Goal: Transaction & Acquisition: Purchase product/service

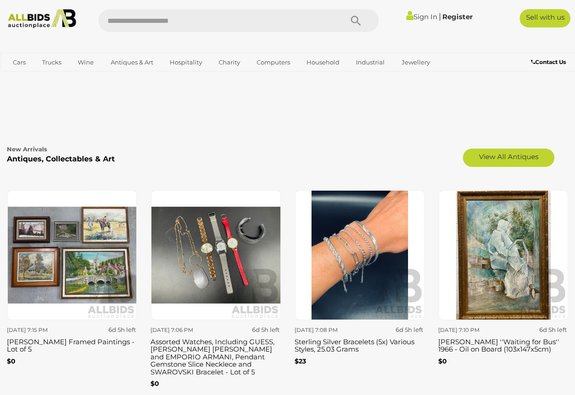
scroll to position [1281, 0]
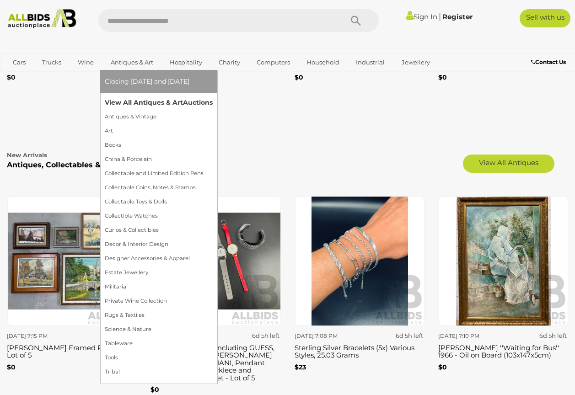
click at [175, 103] on link "View All Antiques & Art Auctions" at bounding box center [159, 103] width 108 height 14
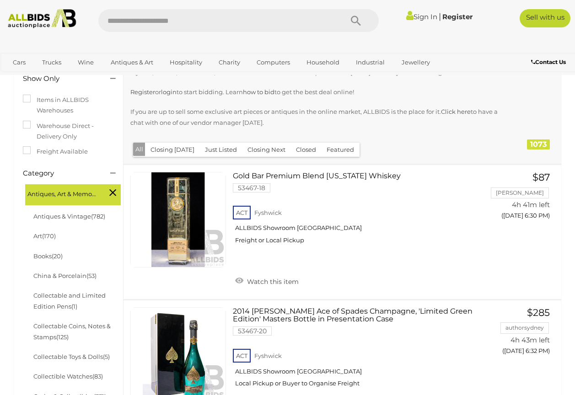
scroll to position [137, 0]
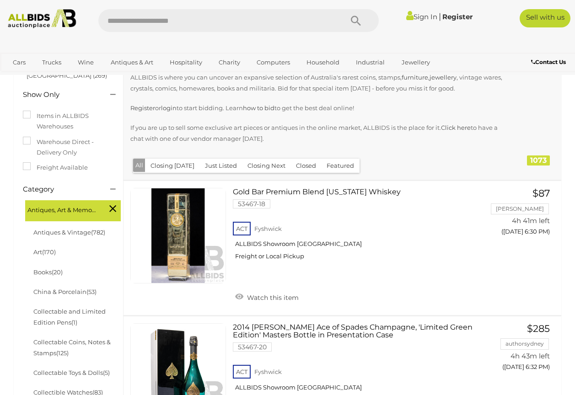
click at [220, 159] on button "Just Listed" at bounding box center [220, 166] width 43 height 14
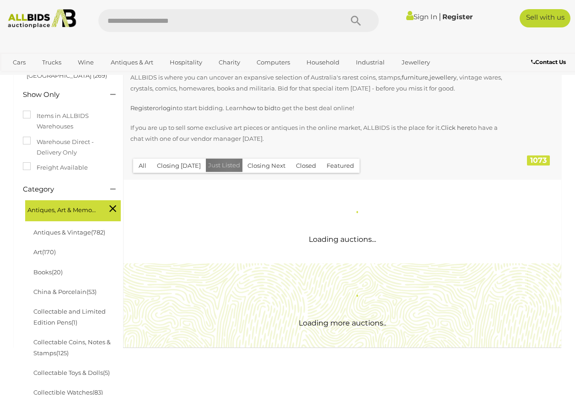
scroll to position [0, 0]
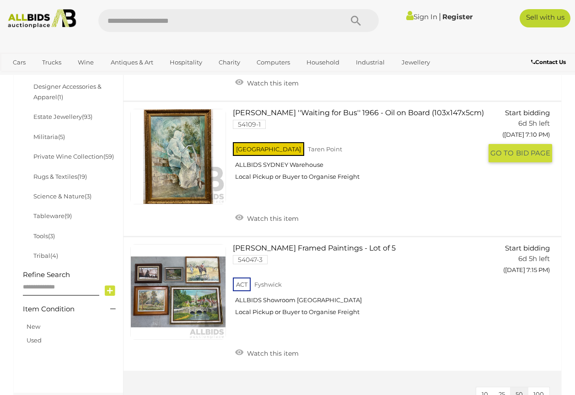
scroll to position [549, 0]
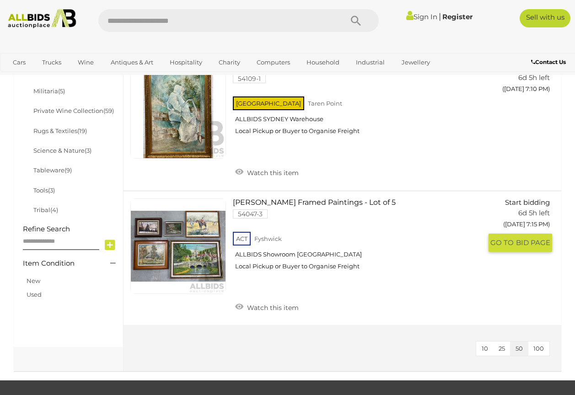
click at [177, 223] on link at bounding box center [178, 247] width 96 height 96
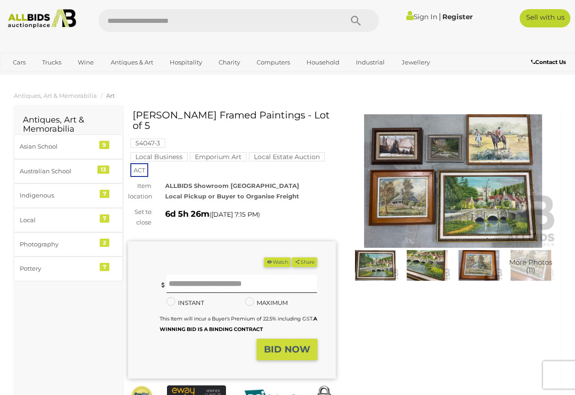
click at [446, 181] on img at bounding box center [453, 181] width 208 height 134
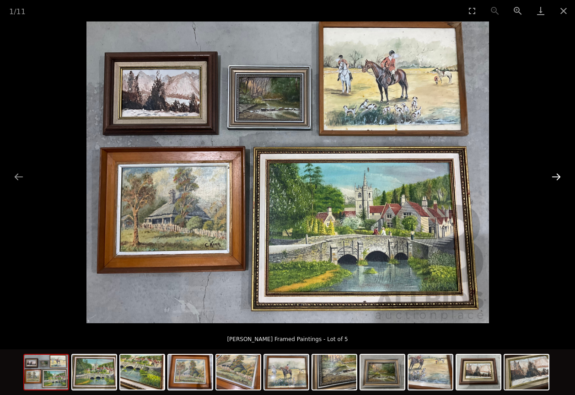
click at [553, 179] on button "Next slide" at bounding box center [556, 177] width 19 height 18
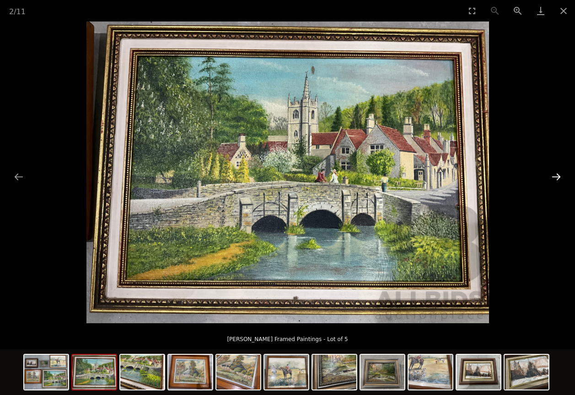
click at [553, 179] on button "Next slide" at bounding box center [556, 177] width 19 height 18
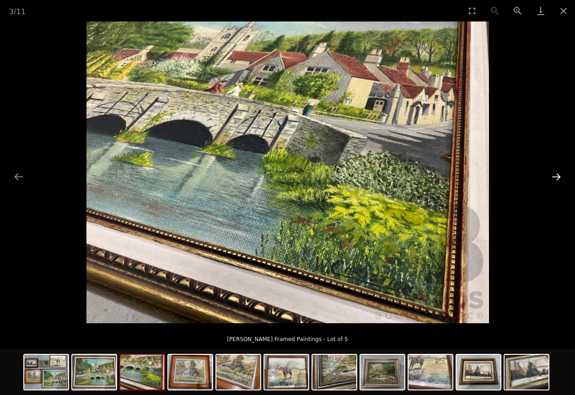
click at [553, 179] on button "Next slide" at bounding box center [556, 177] width 19 height 18
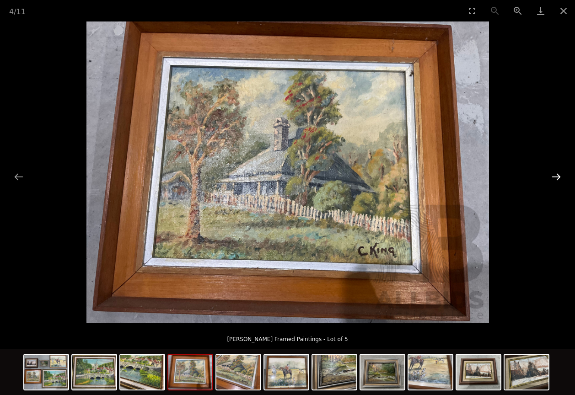
click at [553, 179] on button "Next slide" at bounding box center [556, 177] width 19 height 18
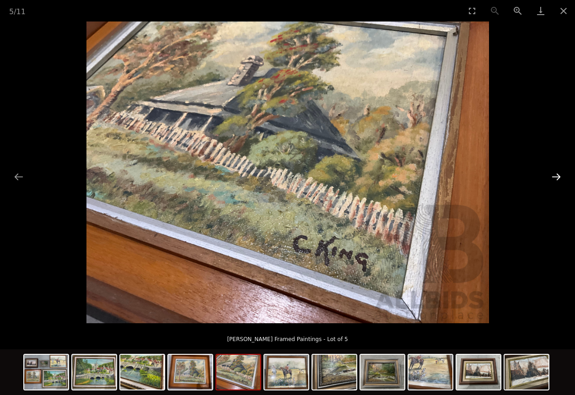
click at [554, 180] on button "Next slide" at bounding box center [556, 177] width 19 height 18
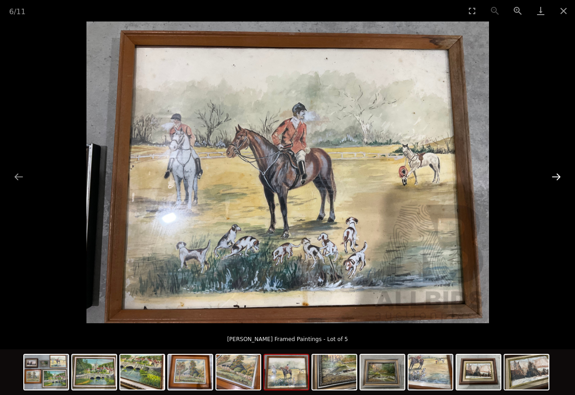
click at [554, 180] on button "Next slide" at bounding box center [556, 177] width 19 height 18
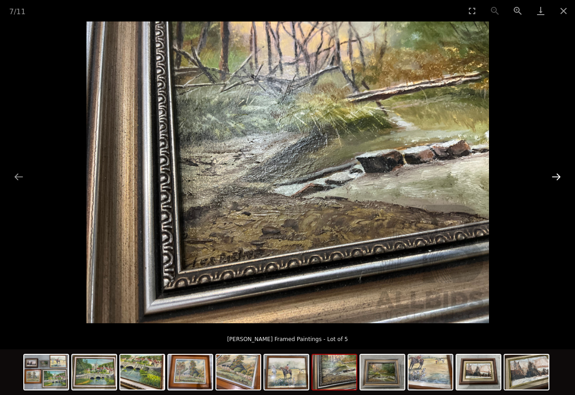
click at [554, 180] on button "Next slide" at bounding box center [556, 177] width 19 height 18
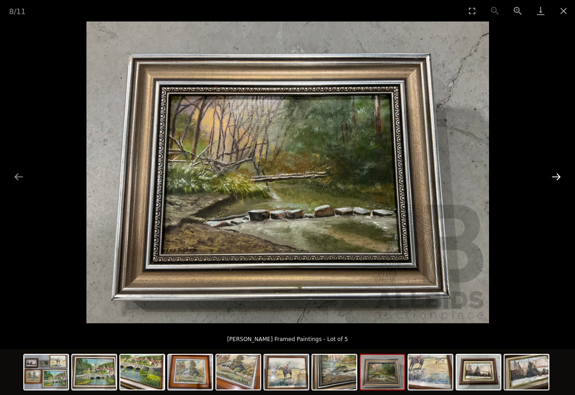
click at [554, 180] on button "Next slide" at bounding box center [556, 177] width 19 height 18
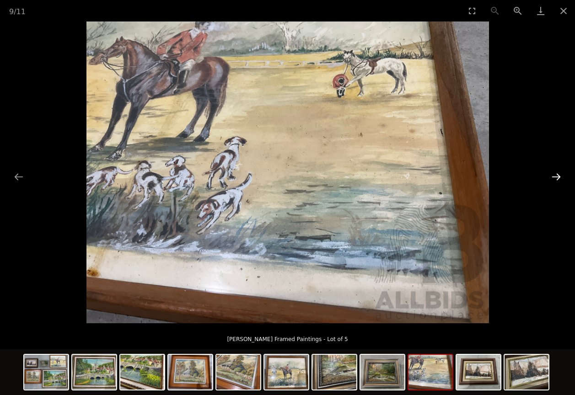
click at [554, 180] on button "Next slide" at bounding box center [556, 177] width 19 height 18
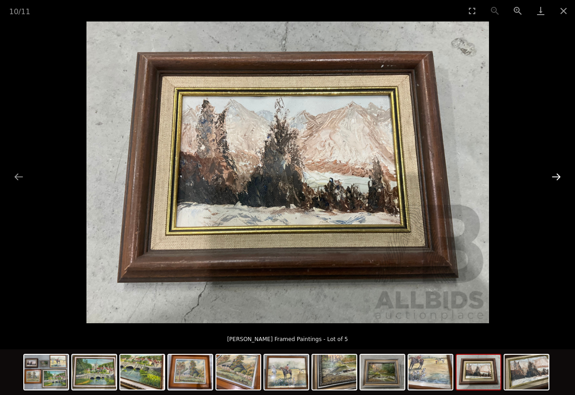
click at [554, 180] on button "Next slide" at bounding box center [556, 177] width 19 height 18
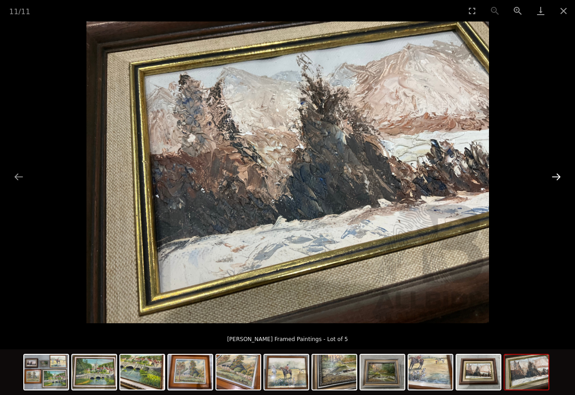
click at [554, 180] on button "Next slide" at bounding box center [556, 177] width 19 height 18
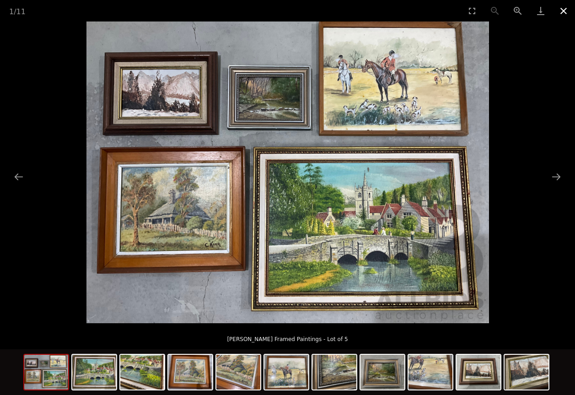
click at [560, 5] on button "Close gallery" at bounding box center [563, 11] width 23 height 22
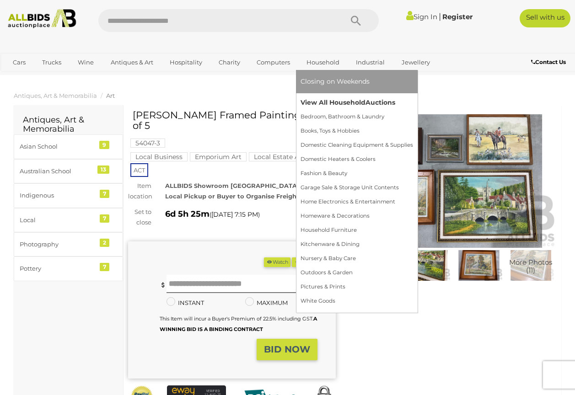
click at [328, 100] on link "View All Household Auctions" at bounding box center [357, 103] width 113 height 14
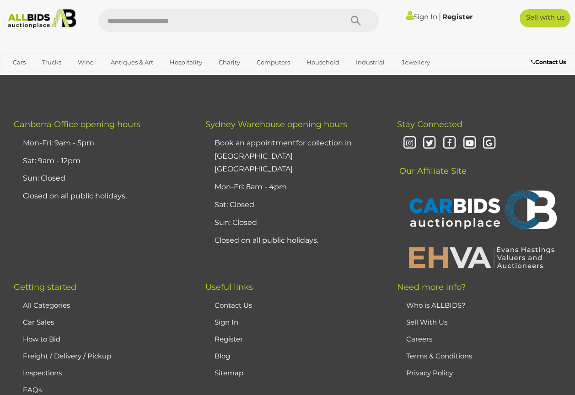
scroll to position [7319, 0]
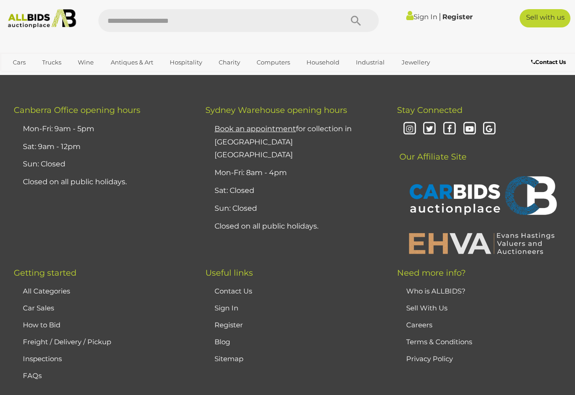
click at [281, 33] on li "»" at bounding box center [283, 24] width 18 height 18
click at [285, 33] on link "»" at bounding box center [283, 24] width 18 height 18
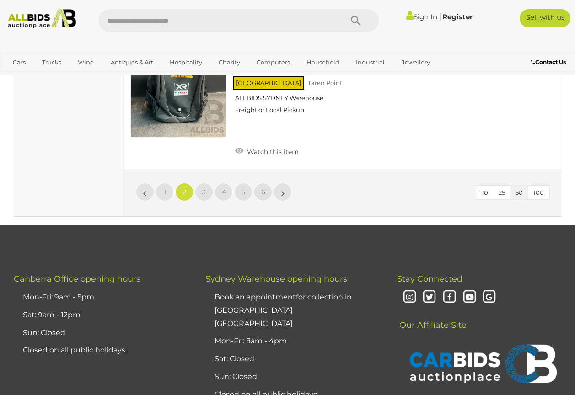
scroll to position [6950, 0]
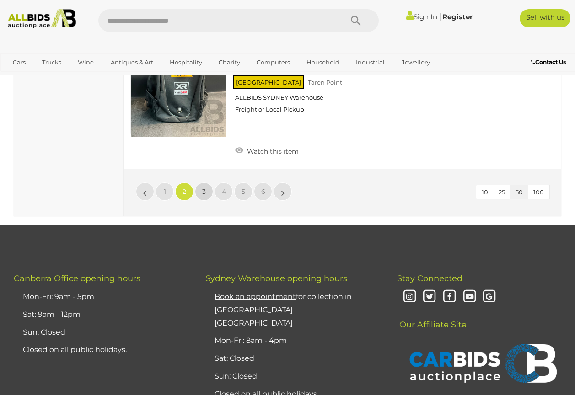
click at [200, 201] on link "3" at bounding box center [204, 192] width 18 height 18
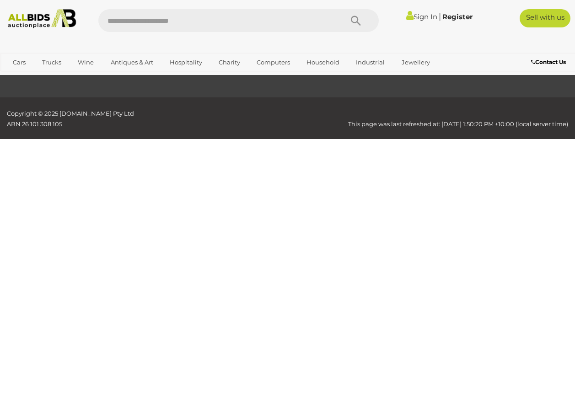
scroll to position [134, 0]
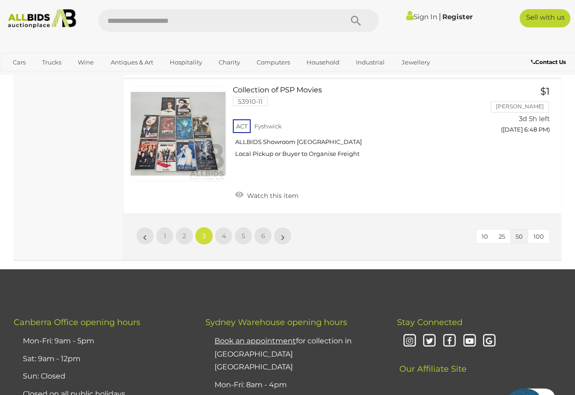
scroll to position [6904, 0]
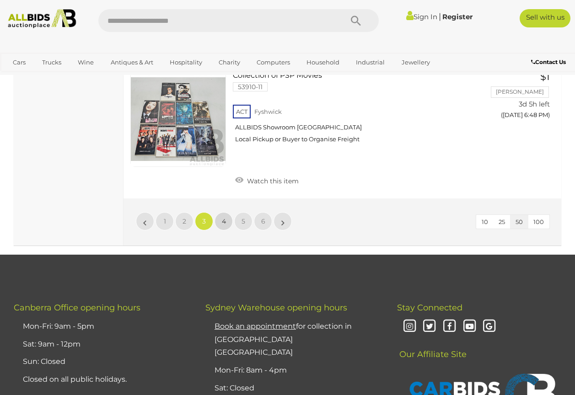
click at [222, 226] on span "4" at bounding box center [224, 221] width 4 height 8
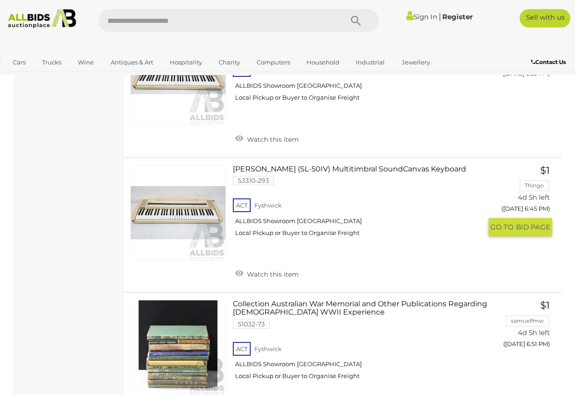
scroll to position [4114, 0]
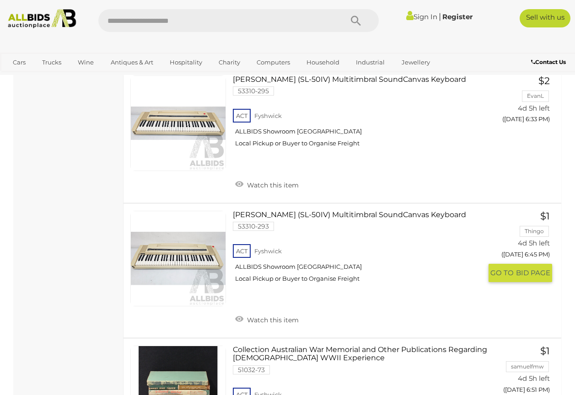
click at [204, 306] on link at bounding box center [178, 259] width 96 height 96
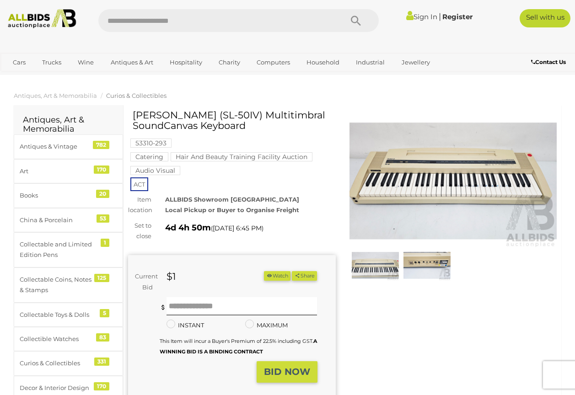
click at [425, 180] on img at bounding box center [453, 181] width 208 height 134
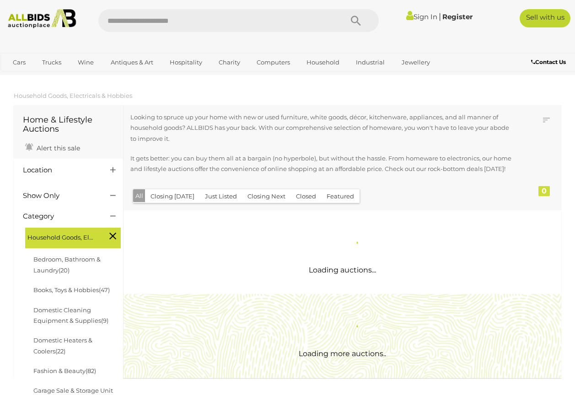
scroll to position [831, 0]
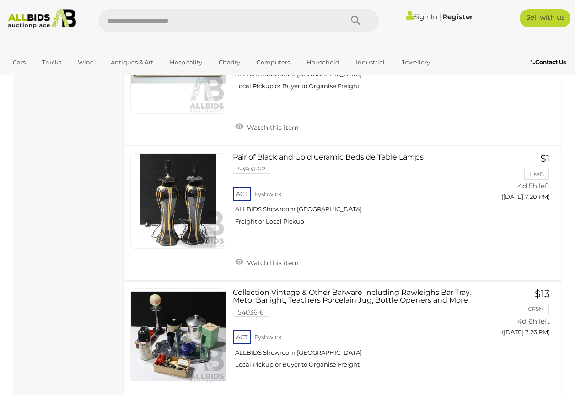
scroll to position [6564, 0]
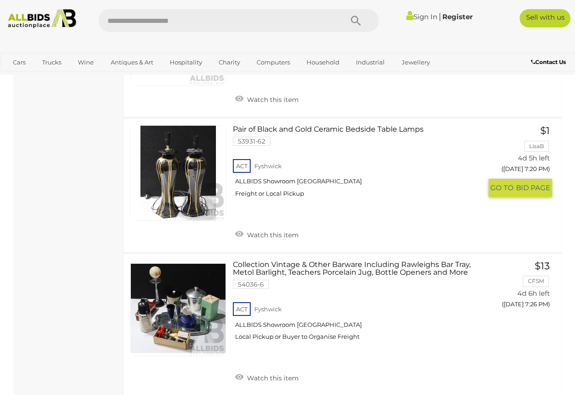
click at [193, 221] on link at bounding box center [178, 173] width 96 height 96
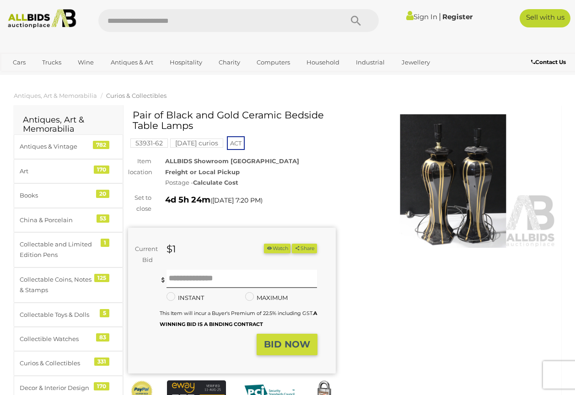
click at [446, 195] on img at bounding box center [453, 181] width 208 height 134
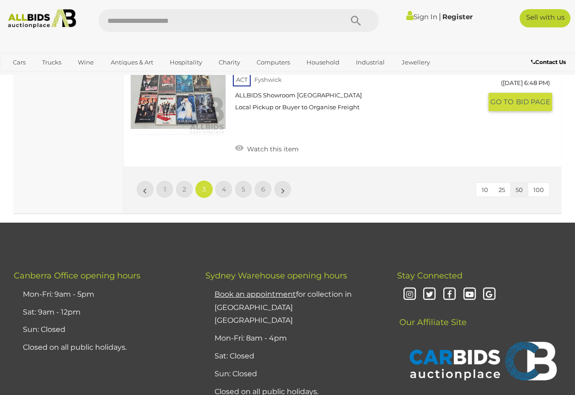
scroll to position [6937, 0]
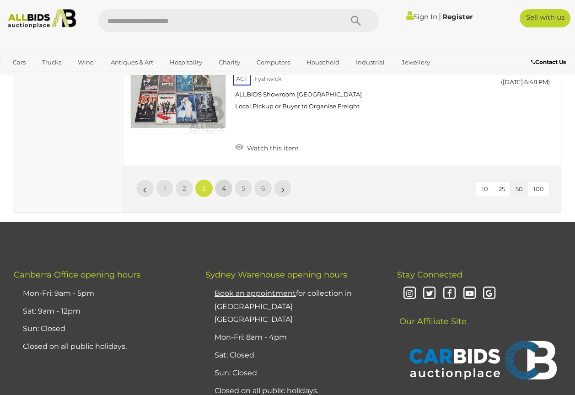
click at [223, 193] on span "4" at bounding box center [224, 188] width 4 height 8
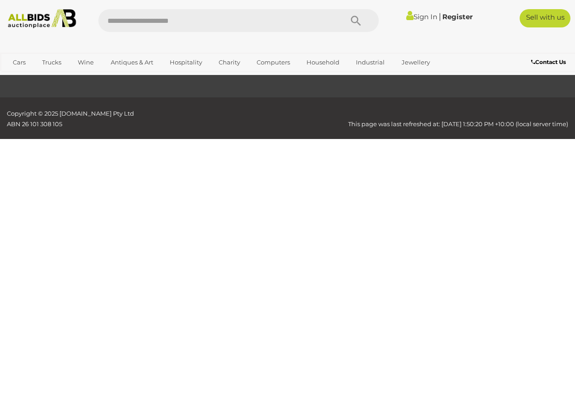
scroll to position [134, 0]
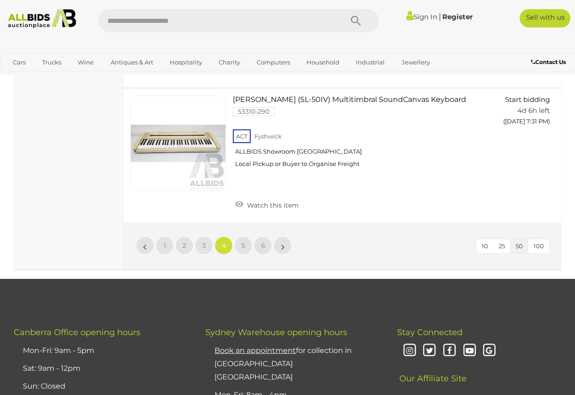
scroll to position [6895, 0]
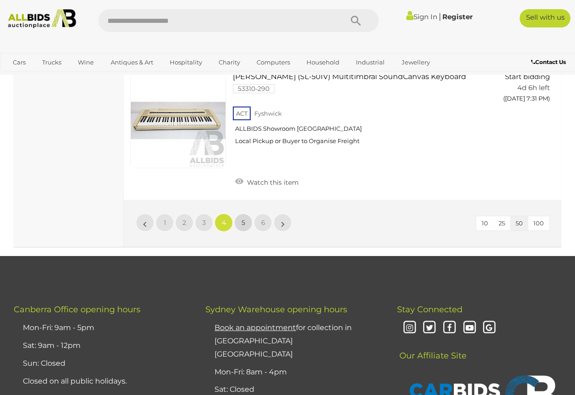
click at [247, 232] on link "5" at bounding box center [243, 223] width 18 height 18
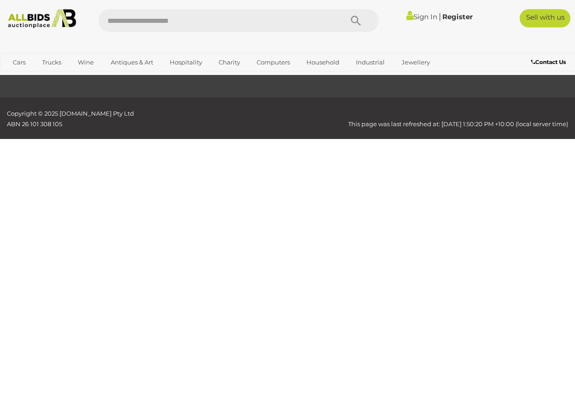
scroll to position [134, 0]
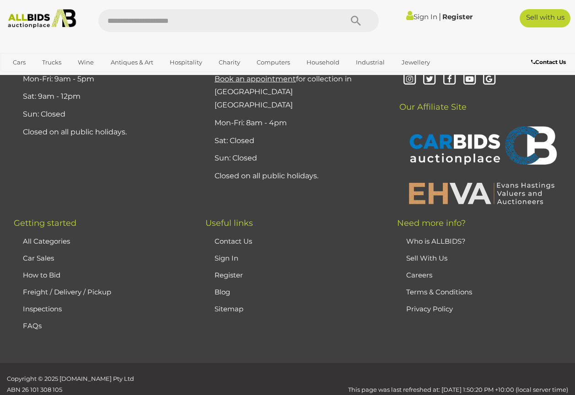
scroll to position [7179, 0]
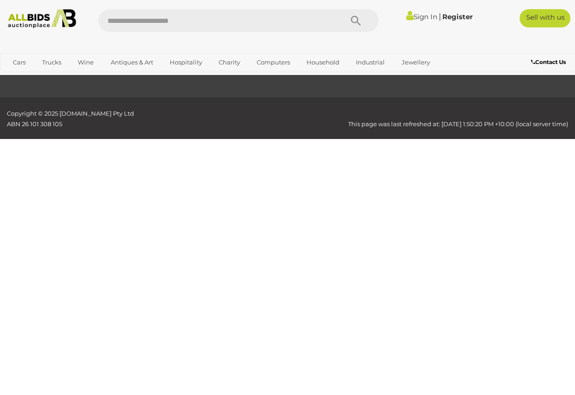
scroll to position [134, 0]
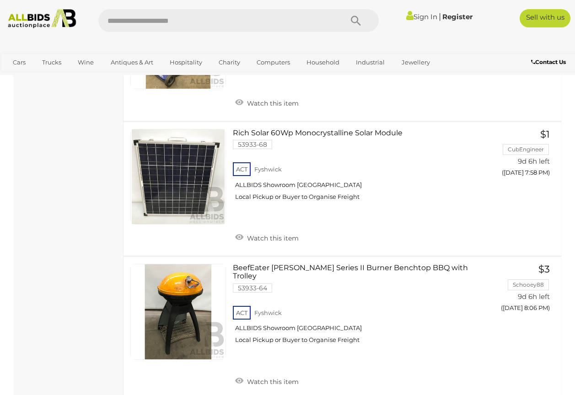
scroll to position [1278, 0]
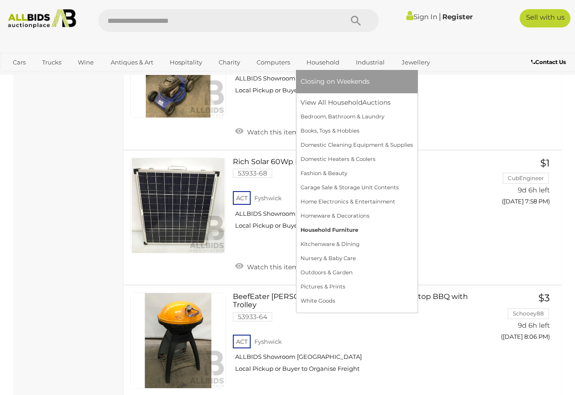
click at [336, 230] on link "Household Furniture" at bounding box center [357, 230] width 113 height 14
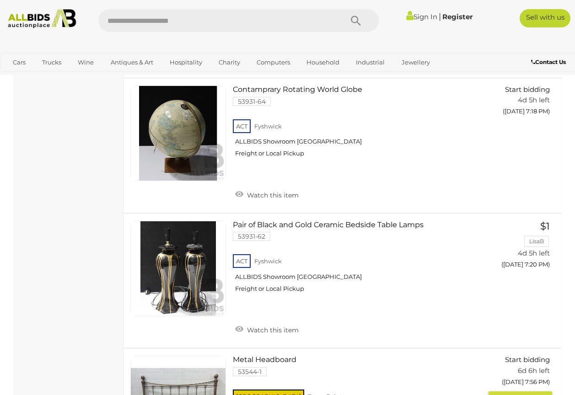
scroll to position [781, 0]
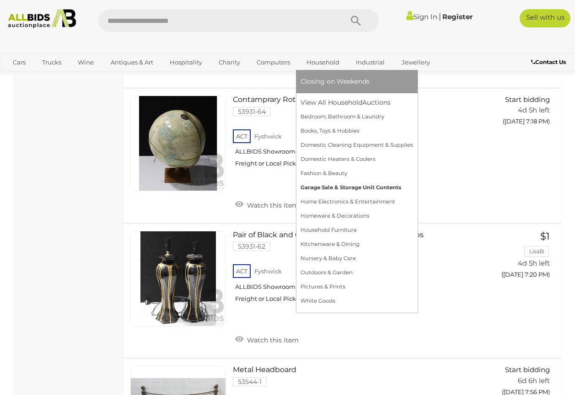
click at [345, 188] on link "Garage Sale & Storage Unit Contents" at bounding box center [357, 188] width 113 height 14
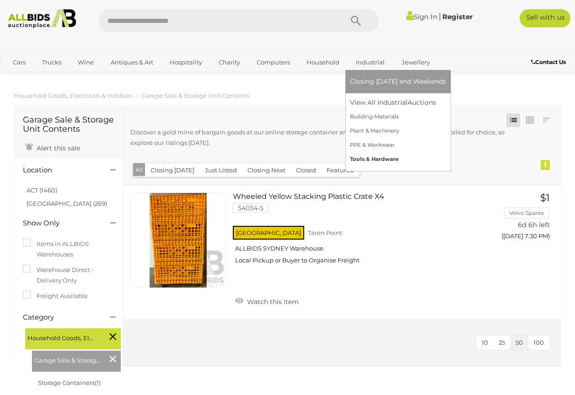
click at [363, 159] on link "Tools & Hardware" at bounding box center [398, 159] width 96 height 14
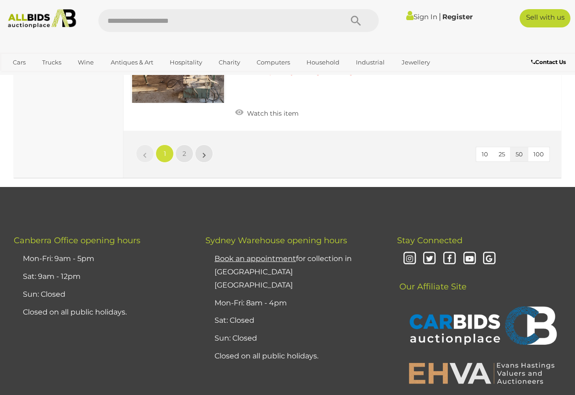
scroll to position [6953, 0]
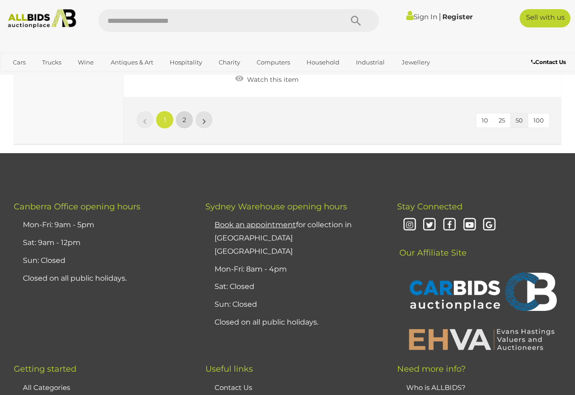
click at [186, 129] on link "2" at bounding box center [184, 120] width 18 height 18
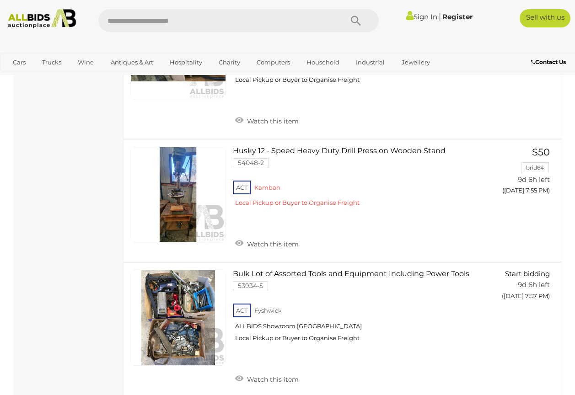
scroll to position [520, 0]
click at [52, 11] on img at bounding box center [42, 18] width 76 height 19
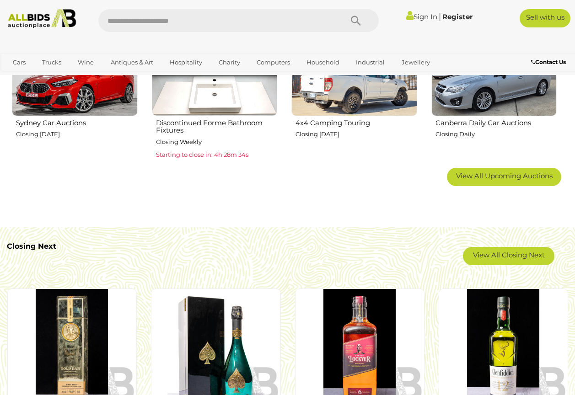
scroll to position [595, 0]
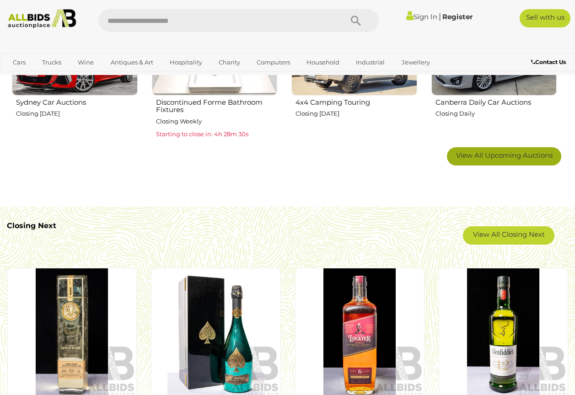
click at [518, 164] on link "View All Upcoming Auctions" at bounding box center [504, 156] width 114 height 18
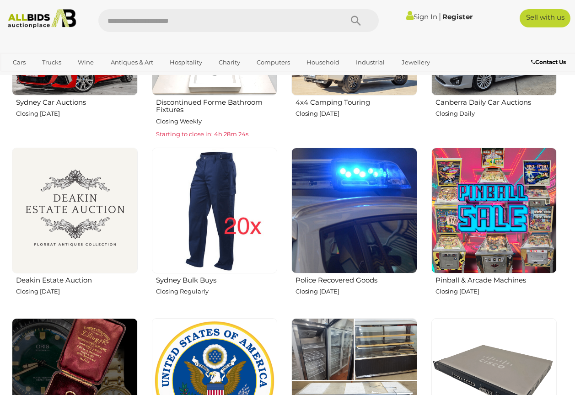
click at [65, 215] on img at bounding box center [75, 211] width 126 height 126
